Goal: Check status: Check status

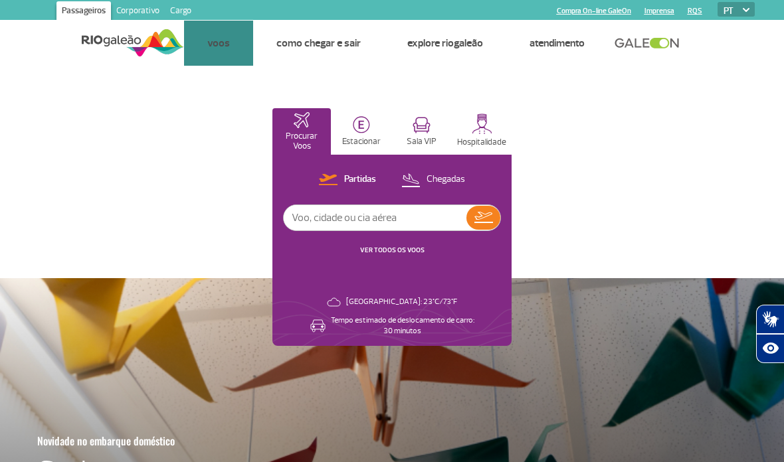
click at [0, 0] on link "Painel de voos" at bounding box center [0, 0] width 0 height 0
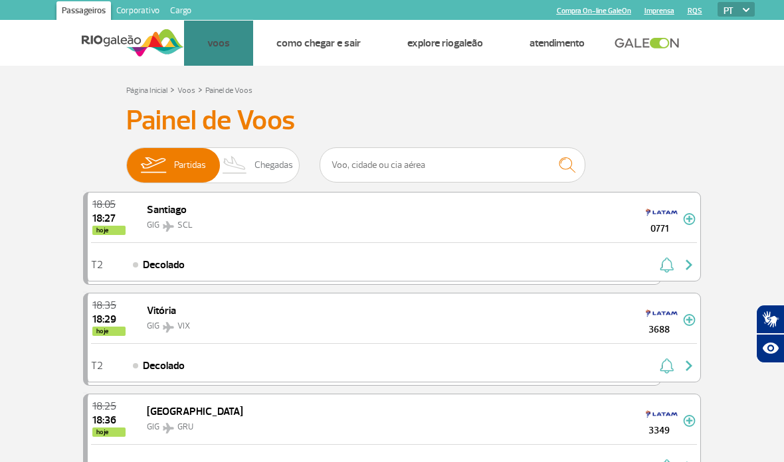
click at [237, 149] on img at bounding box center [234, 165] width 39 height 35
click at [126, 159] on input "Partidas Chegadas" at bounding box center [126, 159] width 0 height 0
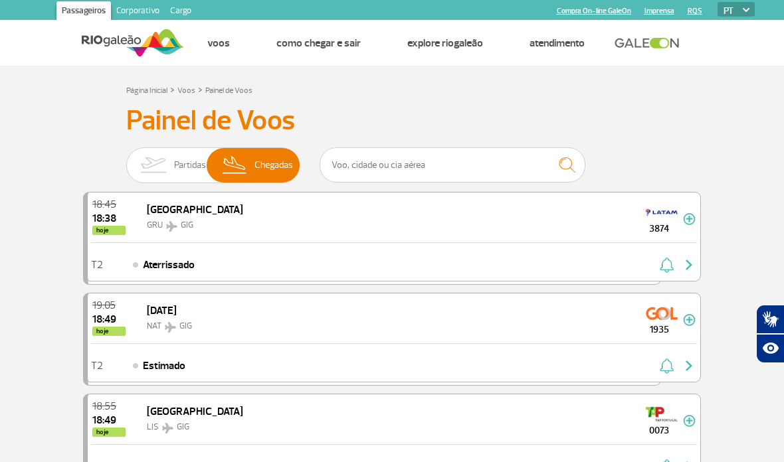
click at [687, 213] on img at bounding box center [689, 219] width 13 height 12
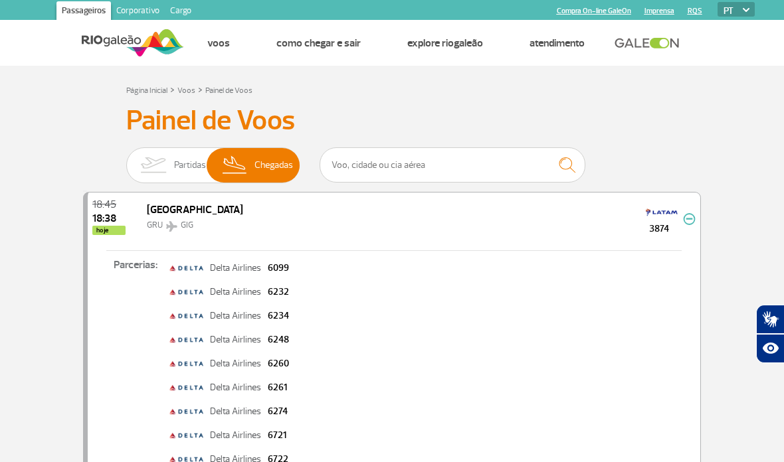
click at [689, 216] on img at bounding box center [689, 219] width 13 height 12
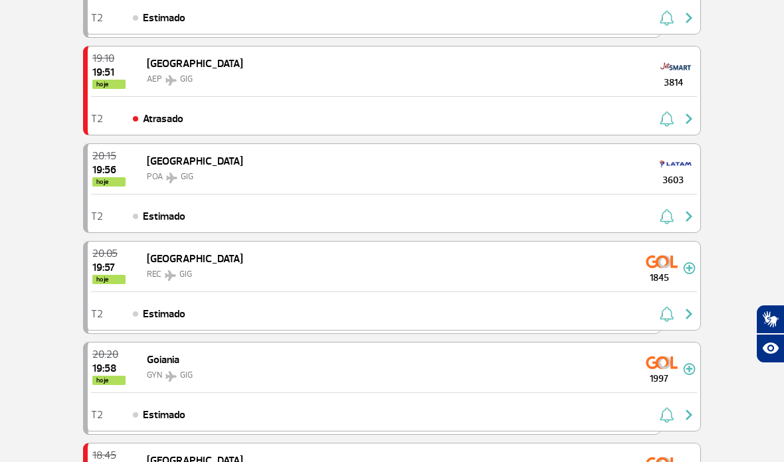
scroll to position [1444, 0]
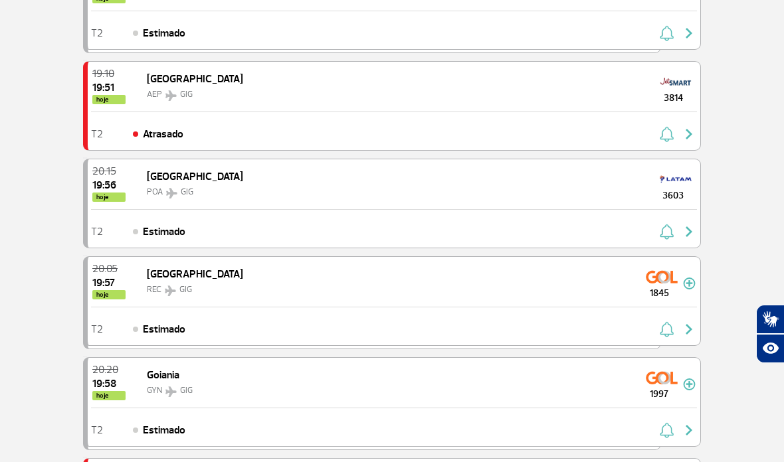
click at [672, 188] on img at bounding box center [676, 179] width 32 height 21
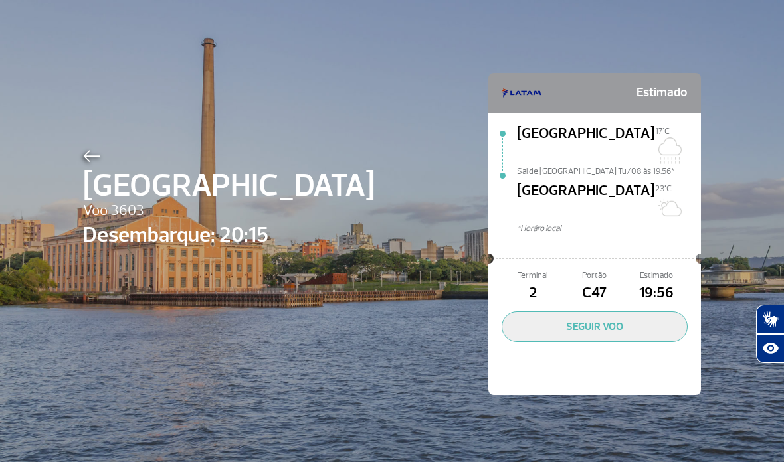
click at [633, 312] on button "SEGUIR VOO" at bounding box center [595, 327] width 186 height 31
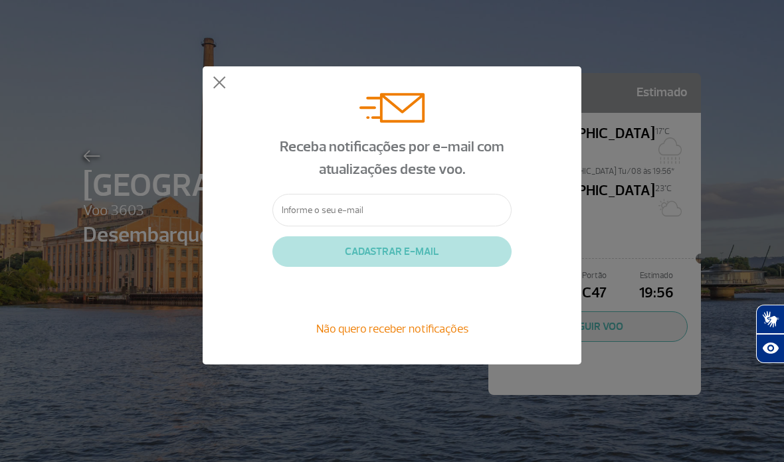
click at [220, 79] on button at bounding box center [219, 82] width 13 height 13
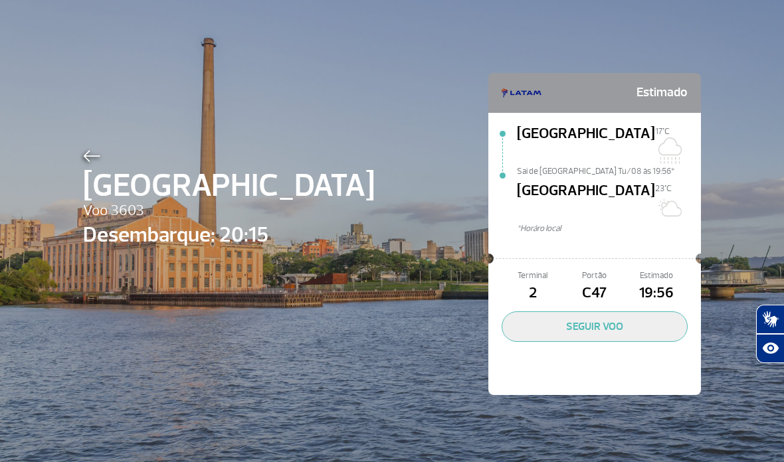
click at [630, 312] on button "SEGUIR VOO" at bounding box center [595, 327] width 186 height 31
click at [580, 312] on button "SEGUIR VOO" at bounding box center [595, 327] width 186 height 31
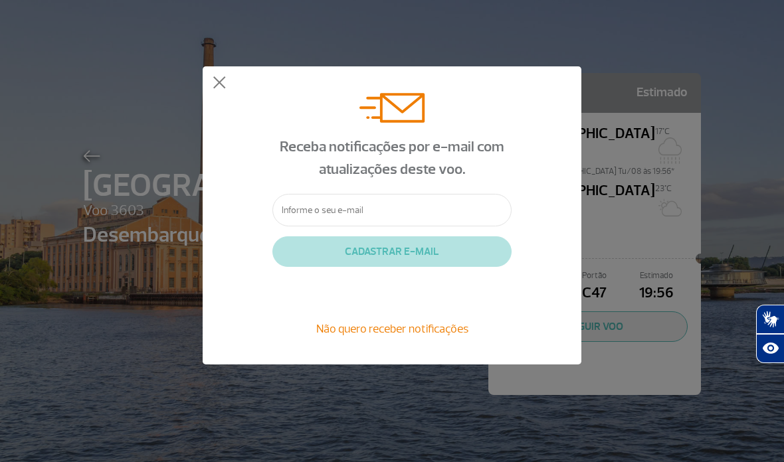
click at [454, 200] on input "text" at bounding box center [391, 210] width 239 height 33
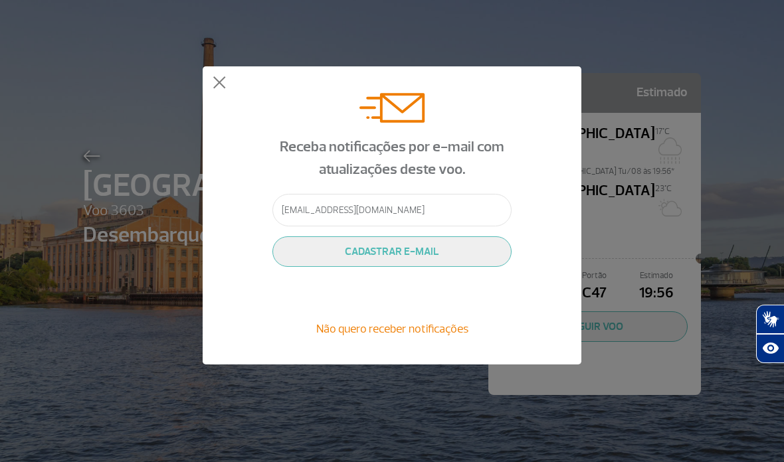
type input "[EMAIL_ADDRESS][DOMAIN_NAME]"
click at [438, 254] on button "CADASTRAR E-MAIL" at bounding box center [391, 251] width 239 height 31
